Goal: Information Seeking & Learning: Learn about a topic

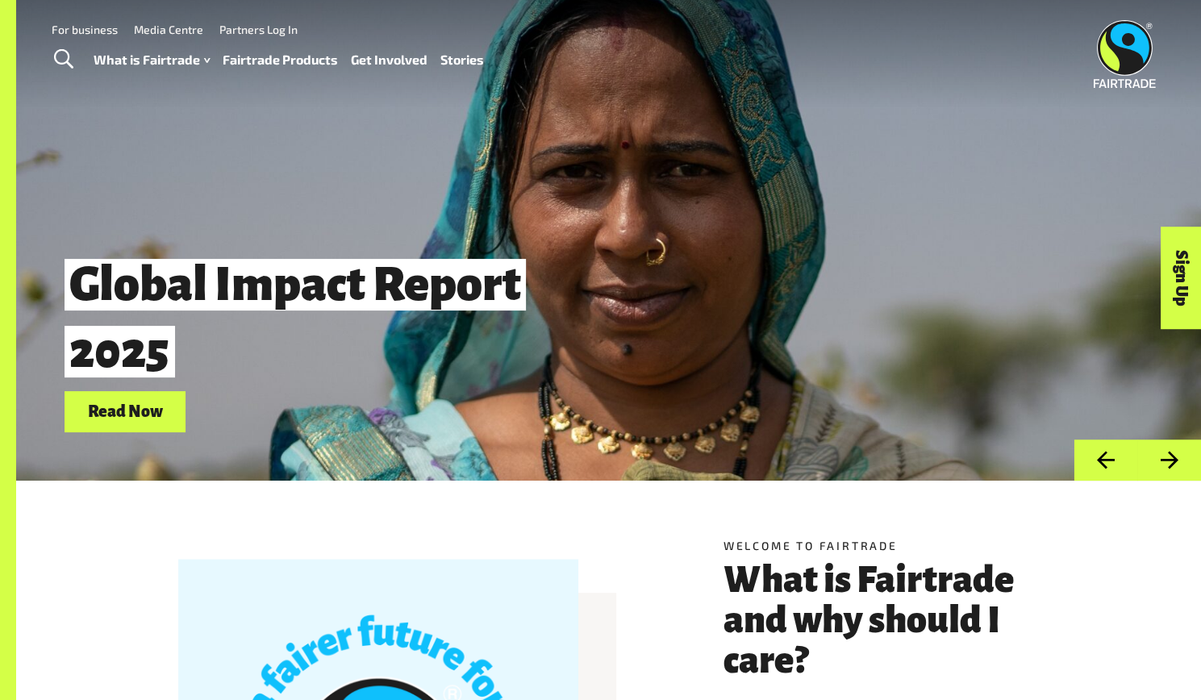
click at [298, 67] on link "Fairtrade Products" at bounding box center [280, 59] width 115 height 23
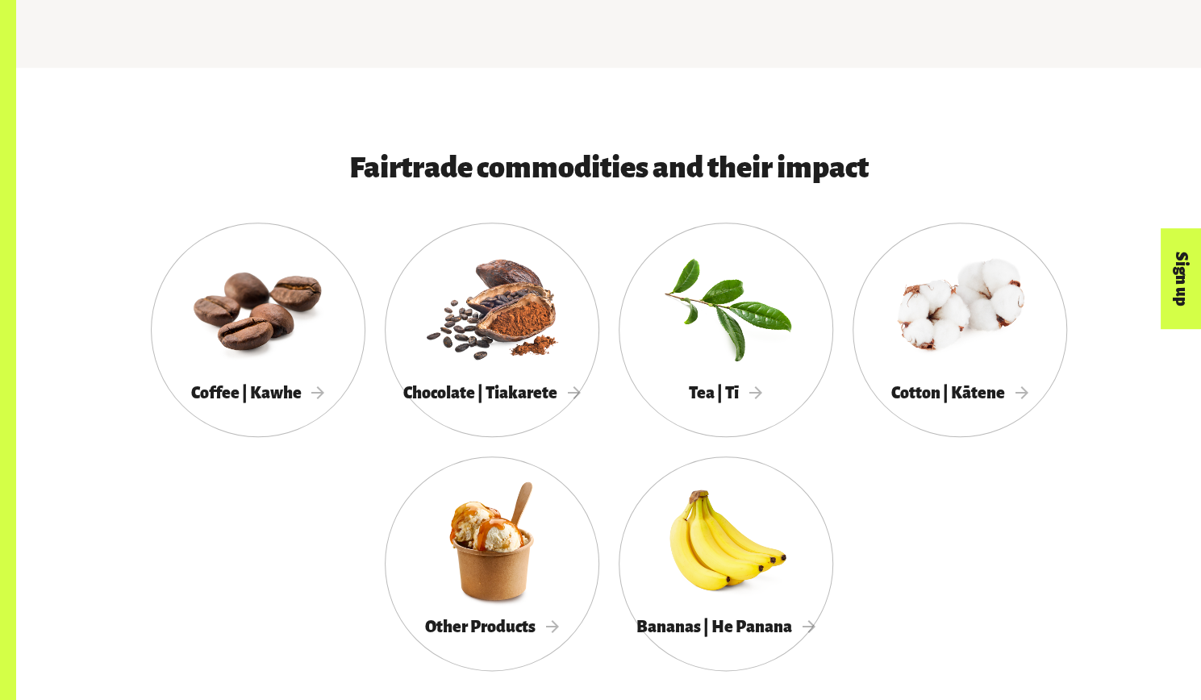
scroll to position [762, 0]
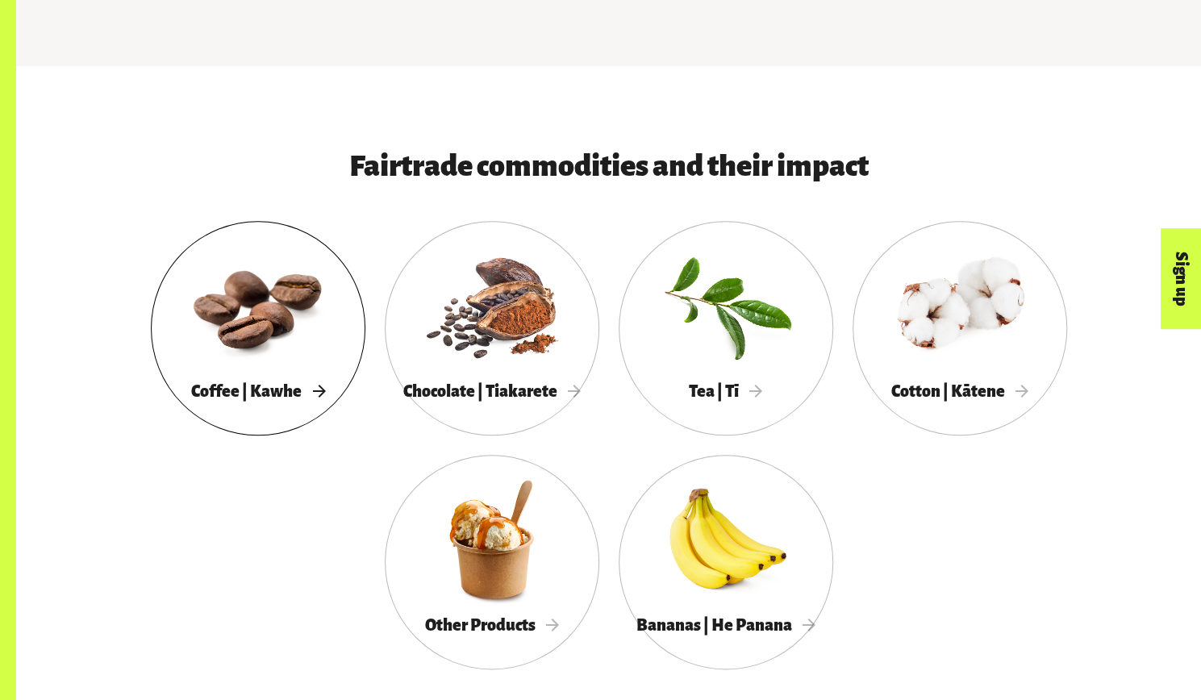
click at [299, 355] on div at bounding box center [258, 306] width 215 height 140
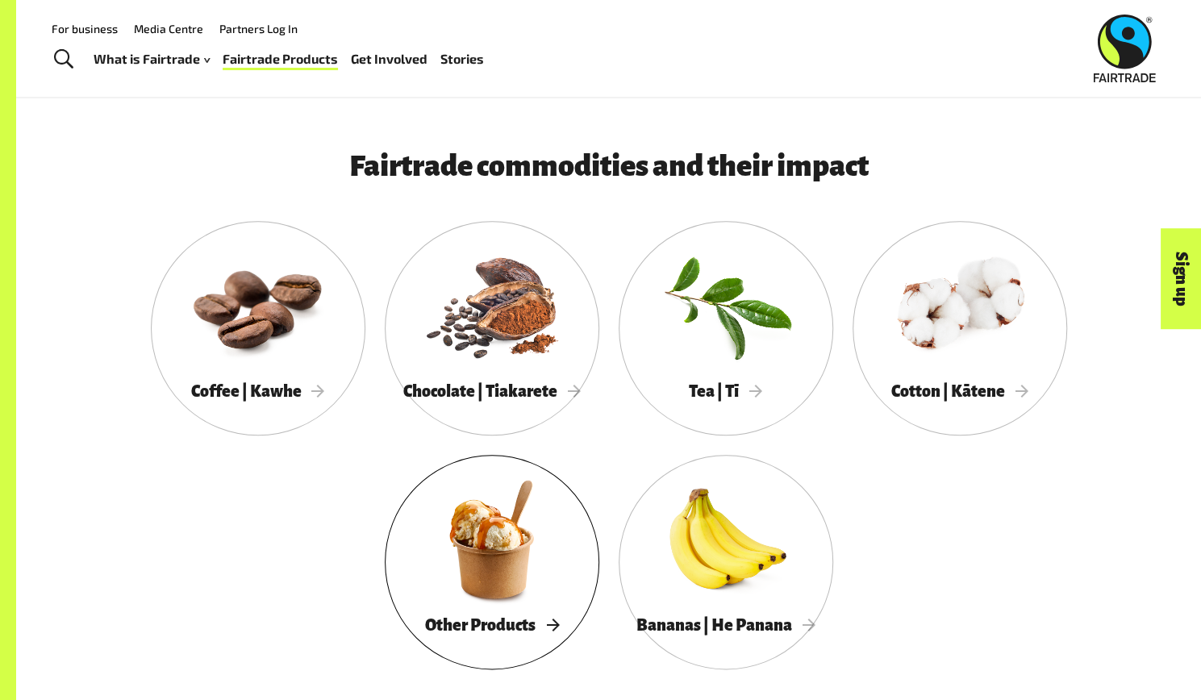
click at [492, 609] on div at bounding box center [492, 539] width 215 height 140
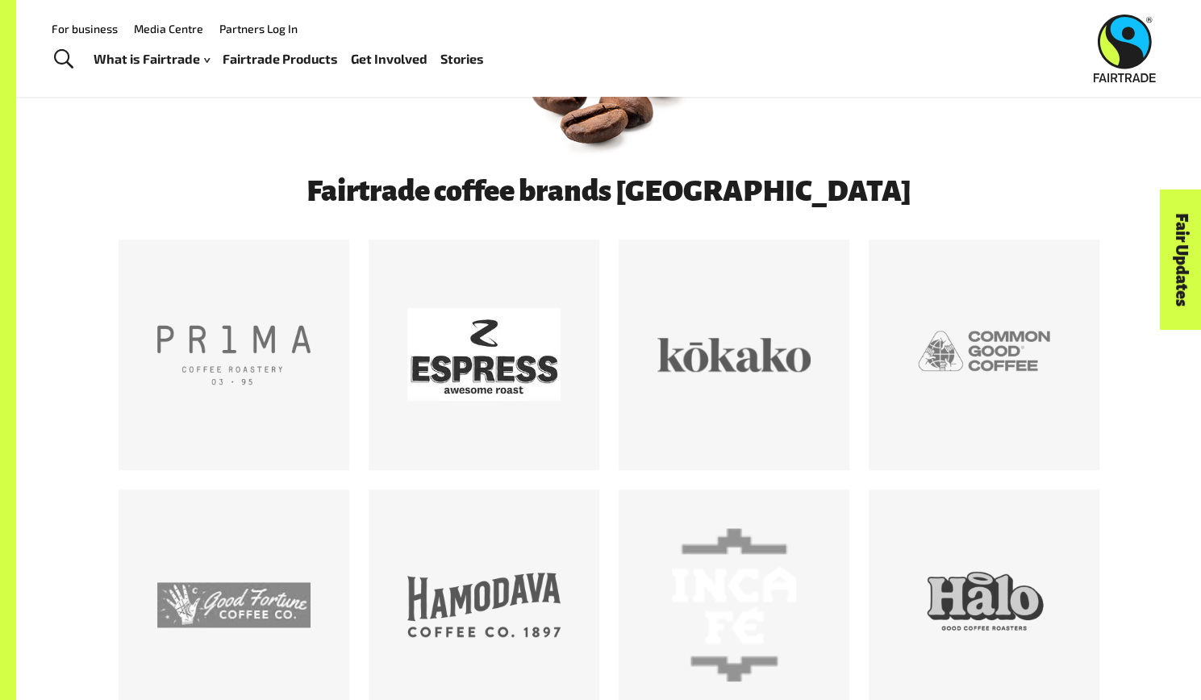
scroll to position [744, 0]
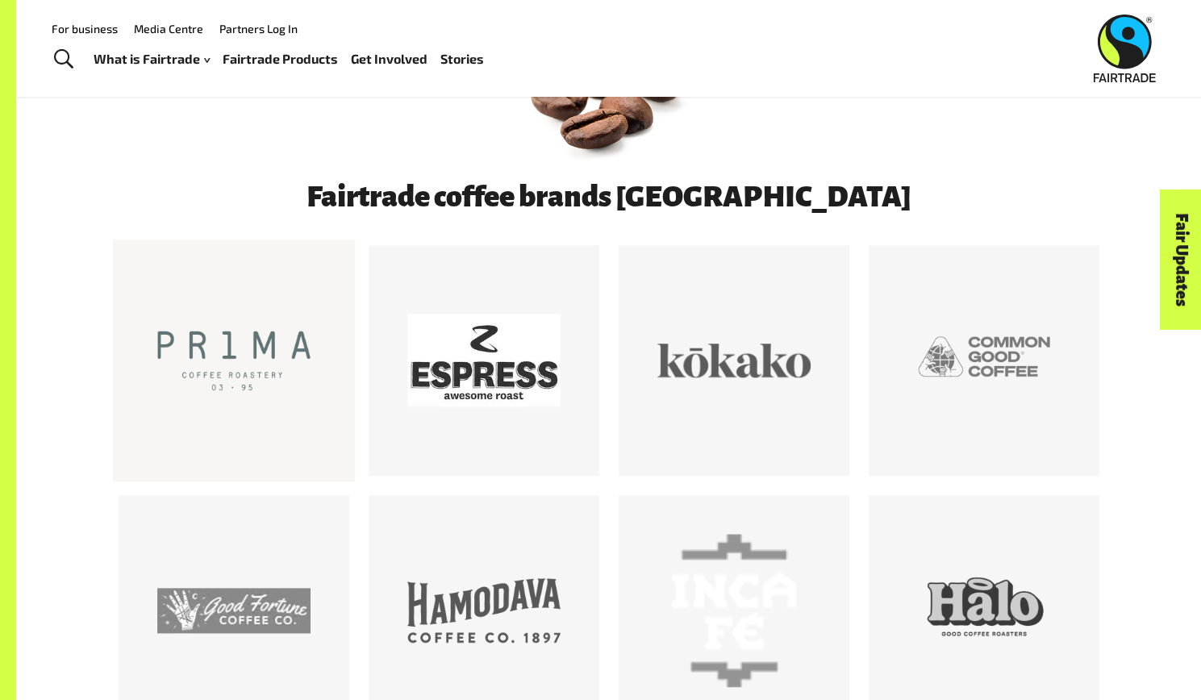
click at [215, 368] on div at bounding box center [233, 360] width 153 height 153
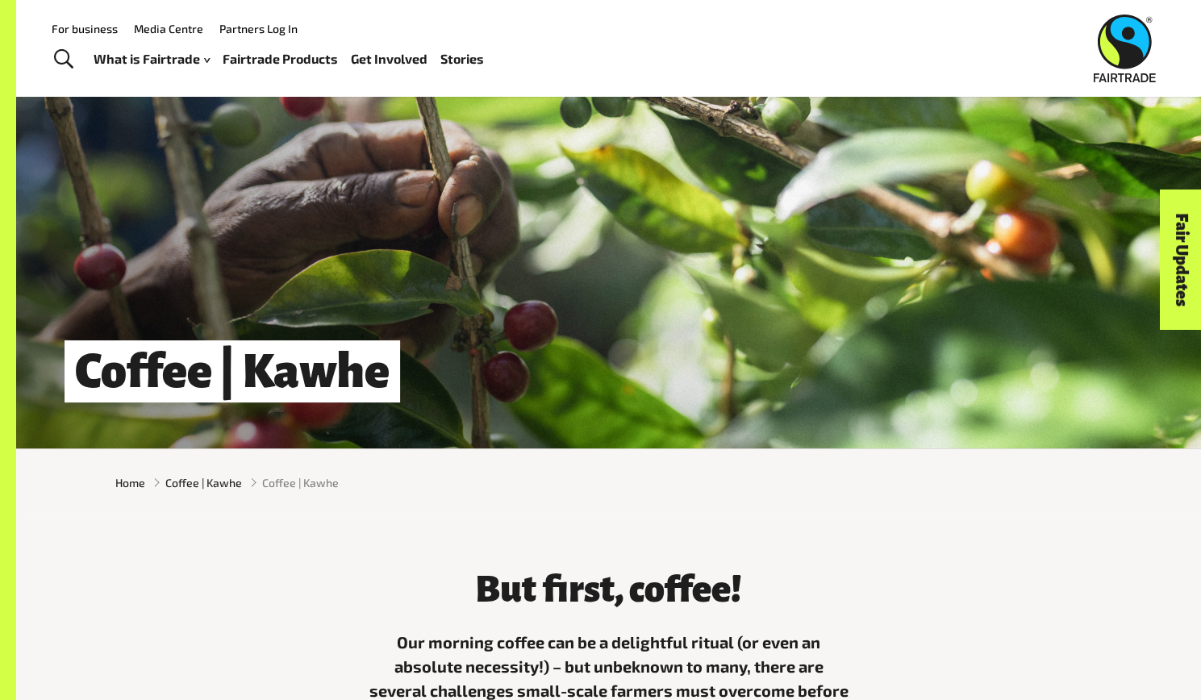
scroll to position [0, 0]
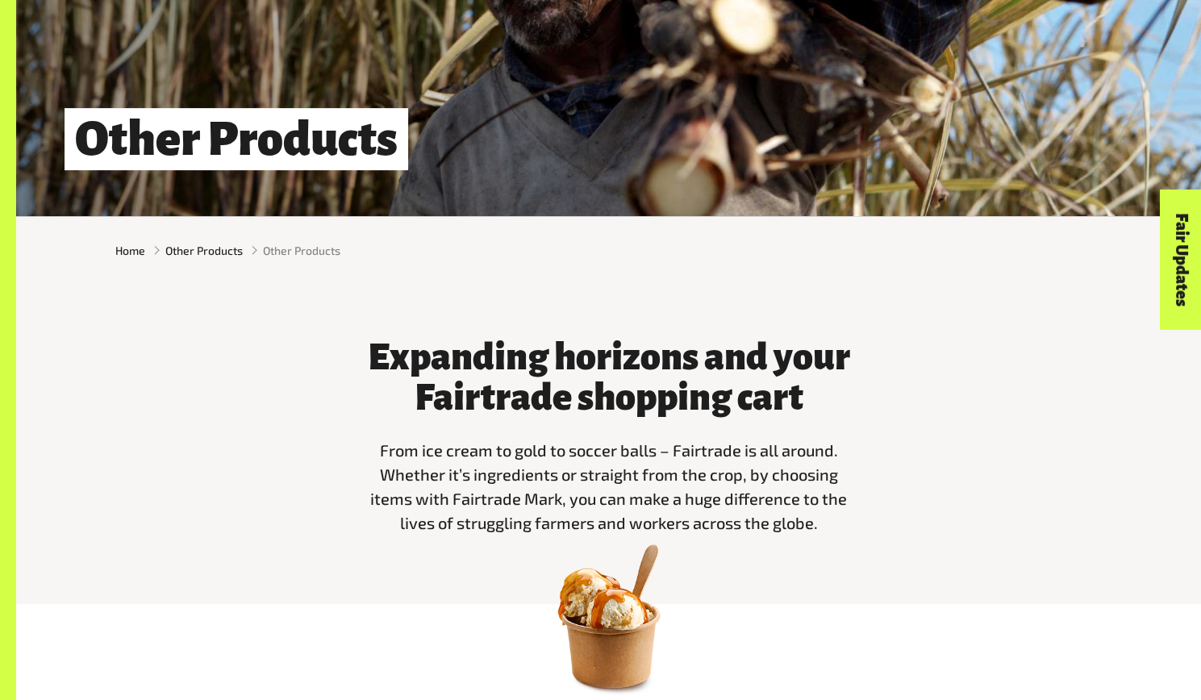
scroll to position [541, 0]
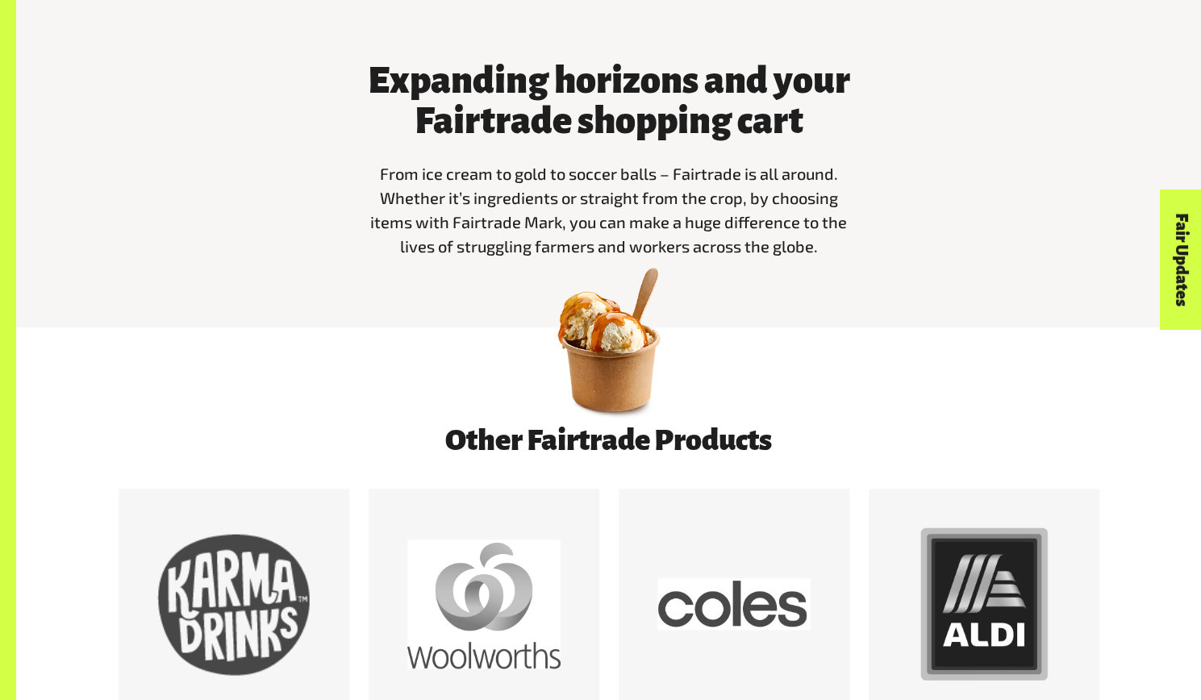
click at [593, 386] on img at bounding box center [608, 339] width 169 height 169
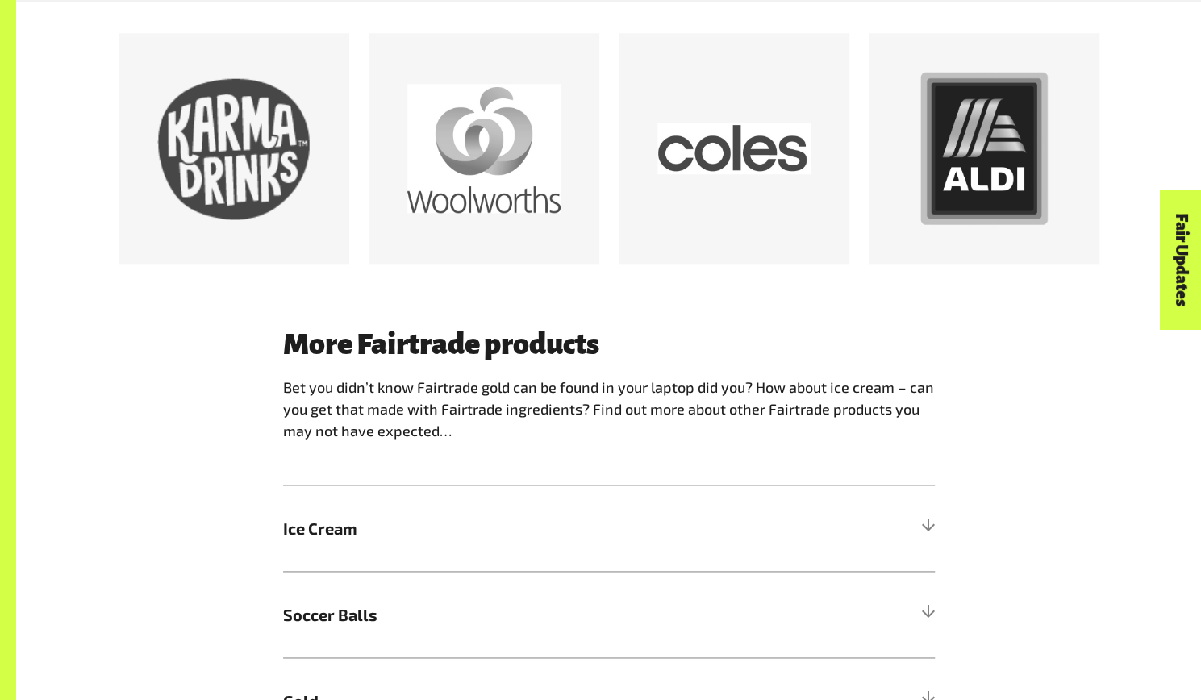
scroll to position [1124, 0]
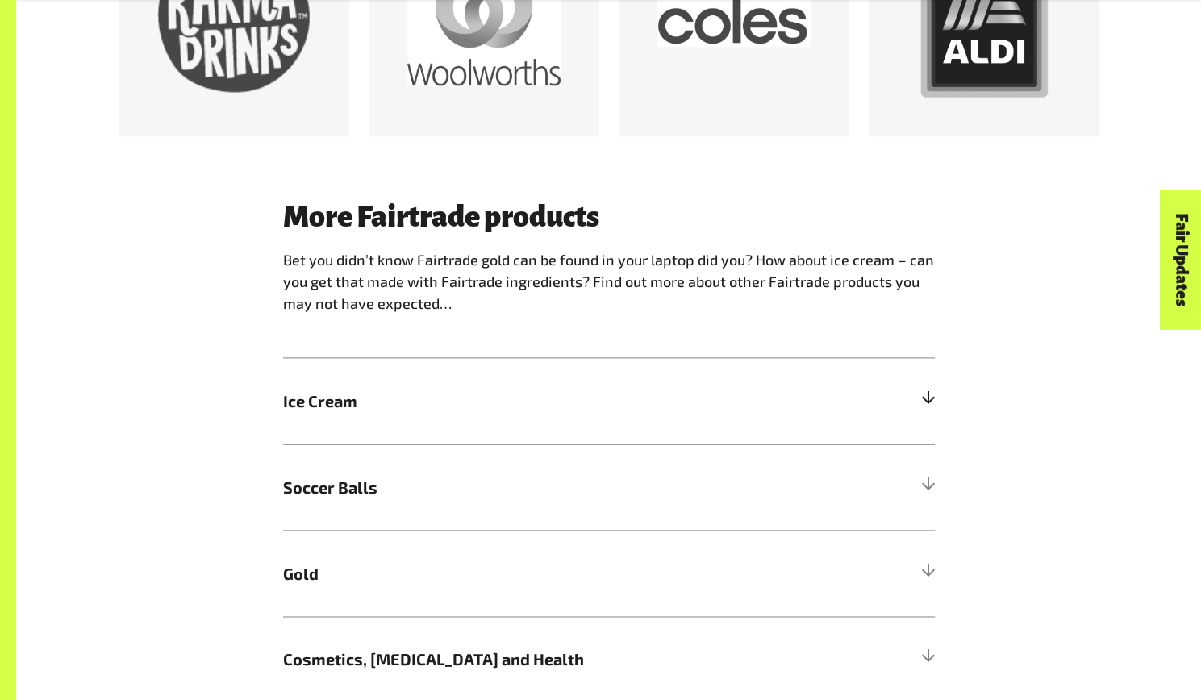
click at [469, 412] on span "Ice Cream" at bounding box center [527, 401] width 489 height 24
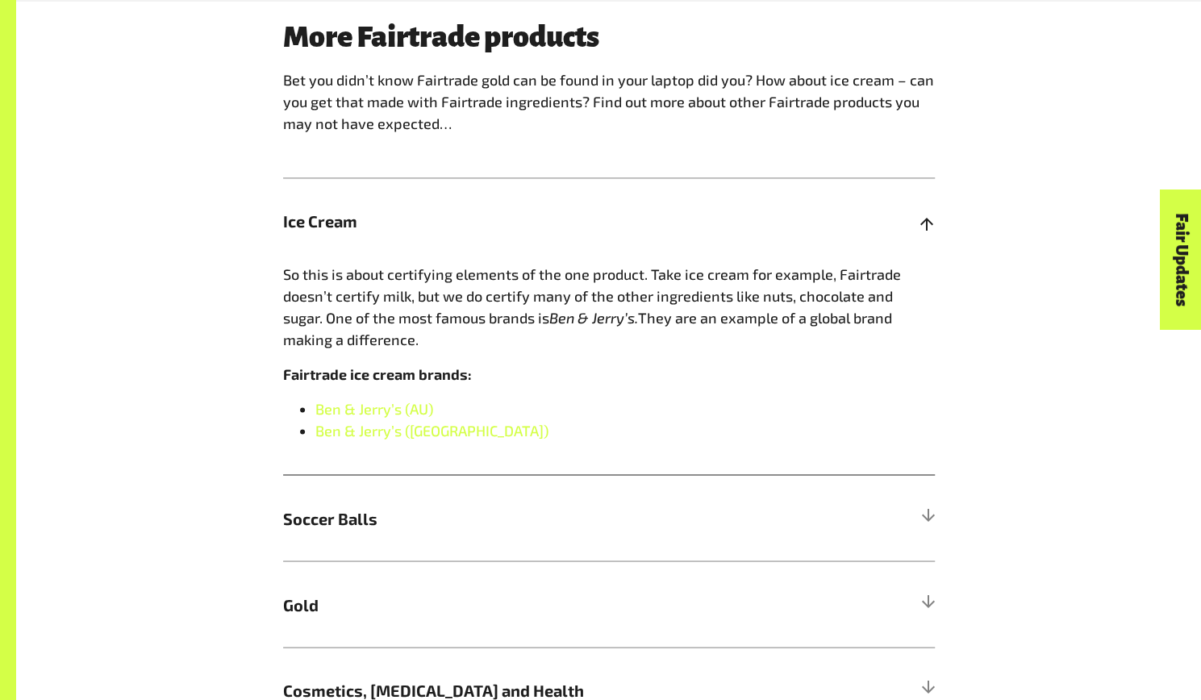
scroll to position [1309, 0]
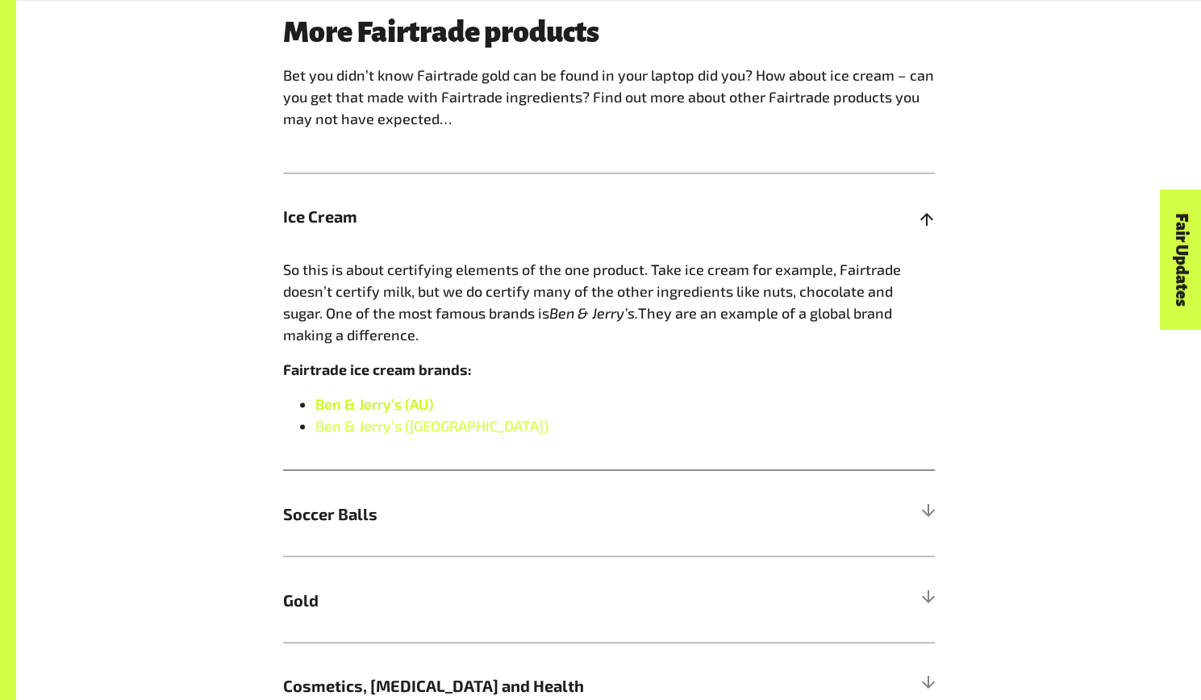
click at [377, 409] on link "Ben & Jerry’s (AU)" at bounding box center [374, 404] width 118 height 18
